Goal: Check status: Check status

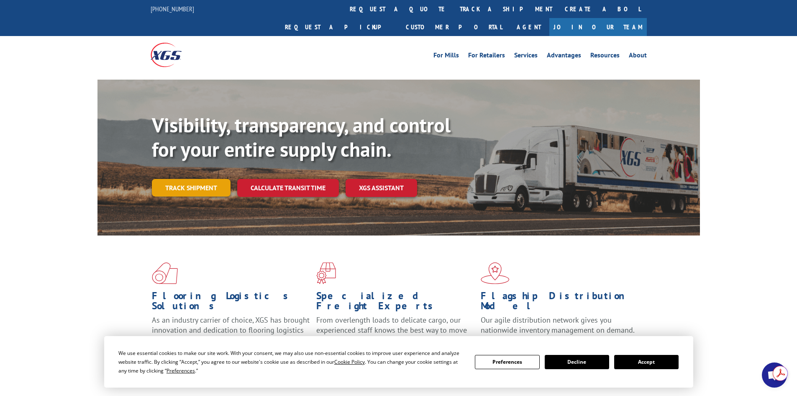
click at [194, 179] on link "Track shipment" at bounding box center [191, 188] width 79 height 18
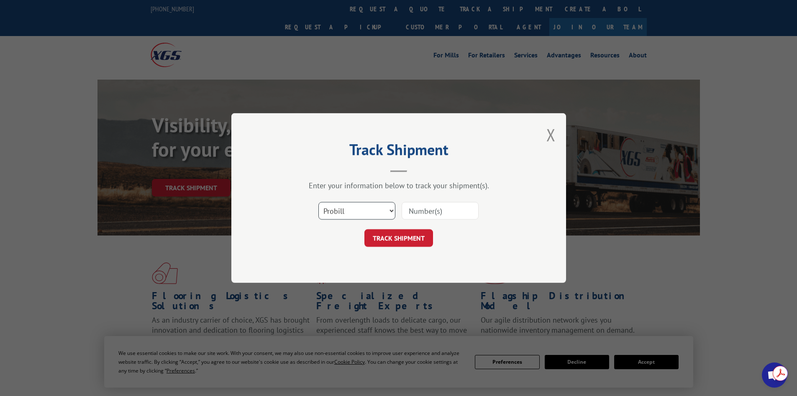
click at [368, 218] on select "Select category... Probill BOL PO" at bounding box center [357, 211] width 77 height 18
select select "bol"
click at [319, 202] on select "Select category... Probill BOL PO" at bounding box center [357, 211] width 77 height 18
click at [411, 216] on input at bounding box center [440, 211] width 77 height 18
click at [443, 219] on input at bounding box center [440, 211] width 77 height 18
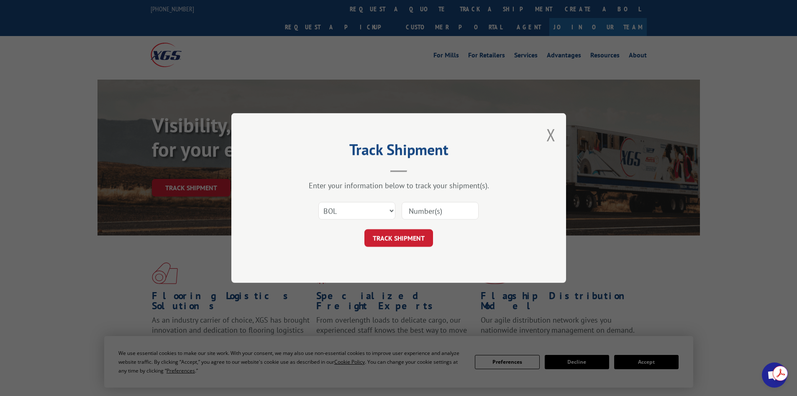
type input "54400390"
click at [421, 237] on button "TRACK SHIPMENT" at bounding box center [399, 238] width 69 height 18
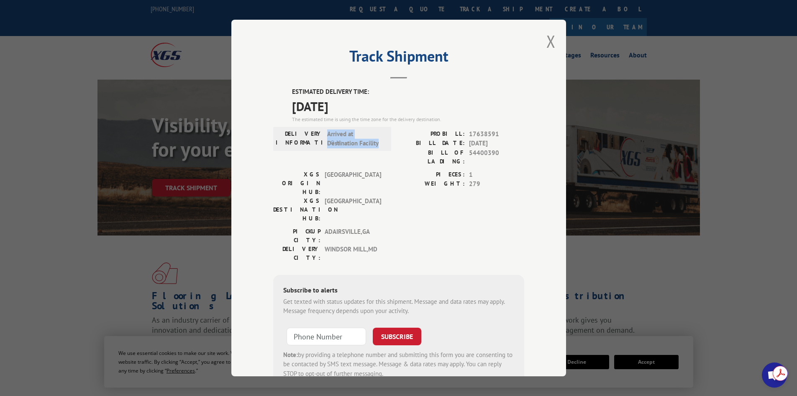
drag, startPoint x: 326, startPoint y: 134, endPoint x: 381, endPoint y: 151, distance: 57.7
click at [381, 151] on div "DELIVERY INFORMATION: Arrived at Destination Facility" at bounding box center [332, 149] width 118 height 41
click at [547, 42] on button "Close modal" at bounding box center [551, 41] width 9 height 22
